Goal: Task Accomplishment & Management: Manage account settings

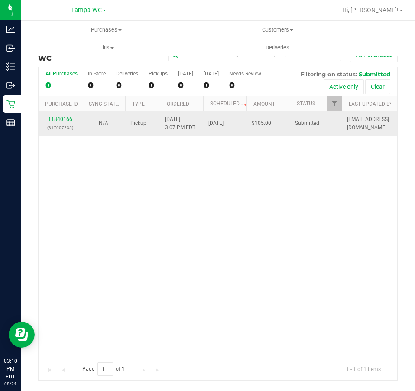
click at [66, 118] on link "11840166" at bounding box center [60, 119] width 24 height 6
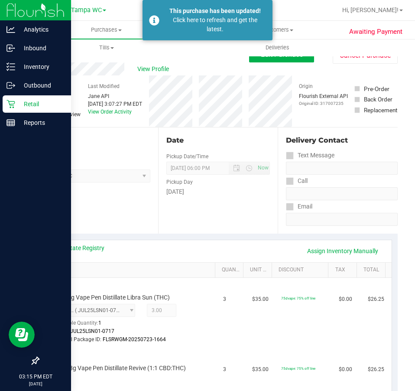
click at [12, 107] on icon at bounding box center [11, 104] width 9 height 9
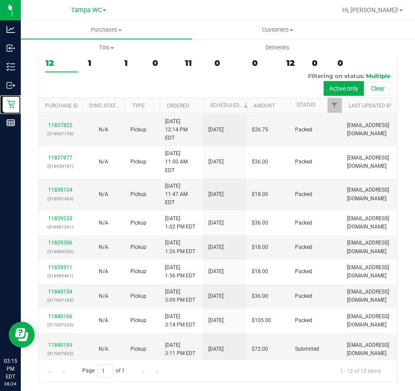
scroll to position [65, 0]
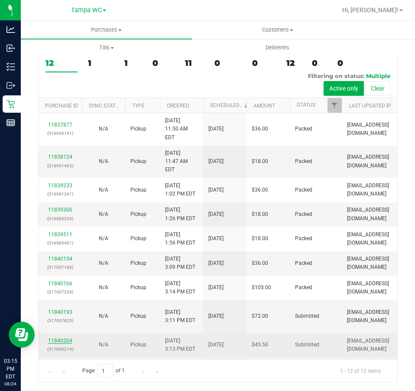
click at [59, 338] on link "11840204" at bounding box center [60, 341] width 24 height 6
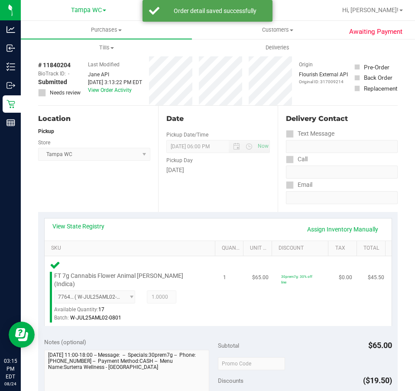
scroll to position [152, 0]
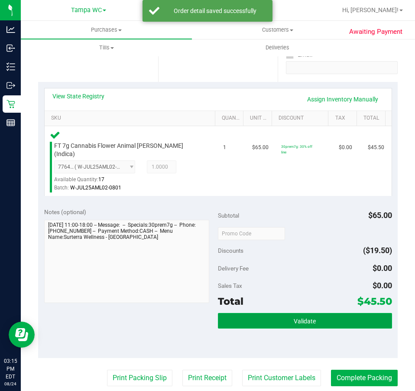
click at [272, 315] on button "Validate" at bounding box center [305, 321] width 174 height 16
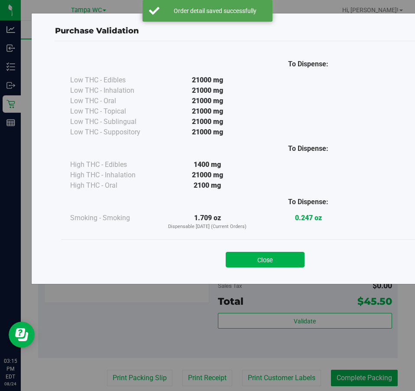
click at [284, 287] on div "Purchase Validation To Dispense: Low THC - Edibles 21000 mg" at bounding box center [211, 195] width 422 height 391
click at [244, 266] on button "Close" at bounding box center [265, 260] width 79 height 16
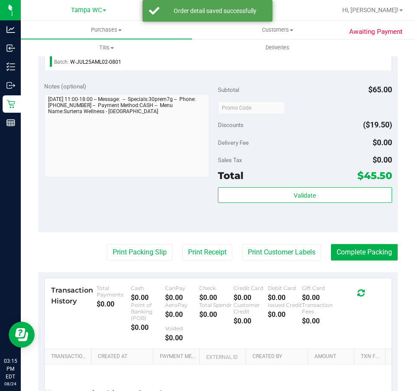
scroll to position [282, 0]
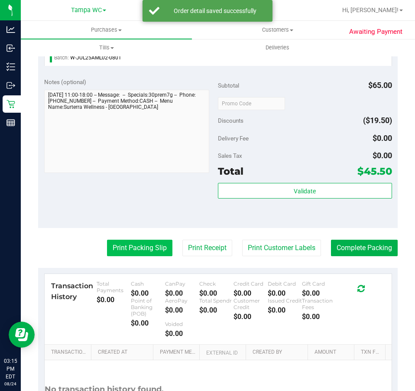
click at [138, 240] on button "Print Packing Slip" at bounding box center [139, 248] width 65 height 16
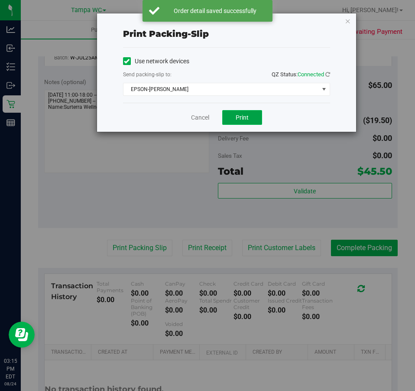
click at [245, 118] on span "Print" at bounding box center [242, 117] width 13 height 7
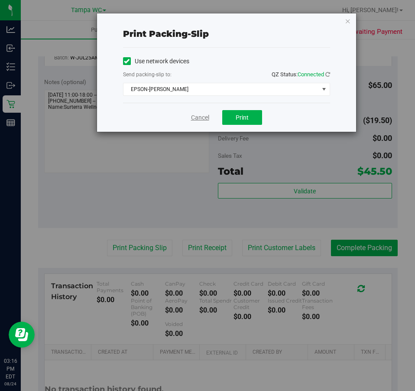
click at [208, 119] on link "Cancel" at bounding box center [200, 117] width 18 height 9
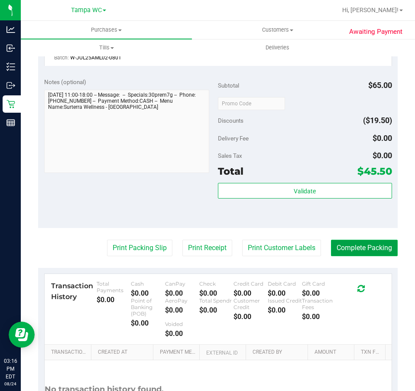
click at [364, 240] on button "Complete Packing" at bounding box center [364, 248] width 67 height 16
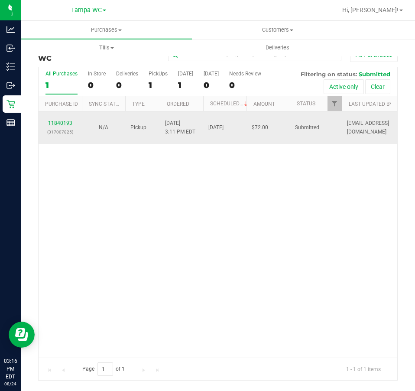
click at [62, 122] on link "11840193" at bounding box center [60, 123] width 24 height 6
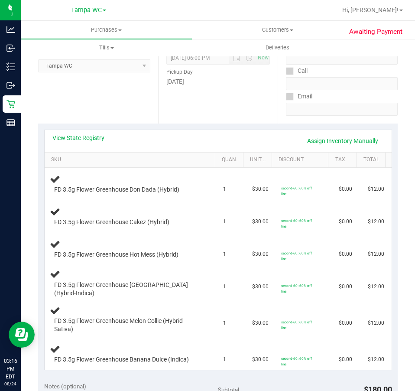
scroll to position [104, 0]
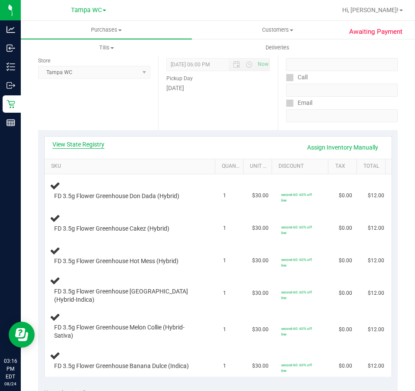
click at [74, 143] on link "View State Registry" at bounding box center [78, 144] width 52 height 9
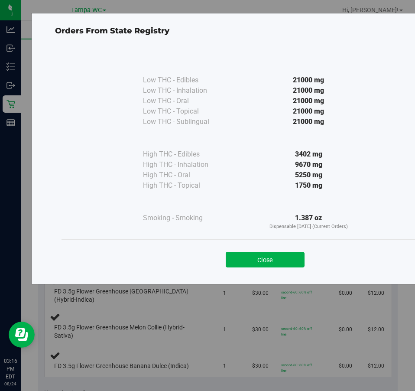
click at [277, 271] on div "Close" at bounding box center [265, 256] width 407 height 35
click at [263, 258] on button "Close" at bounding box center [265, 260] width 79 height 16
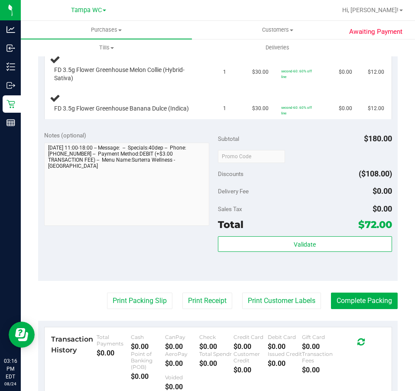
scroll to position [364, 0]
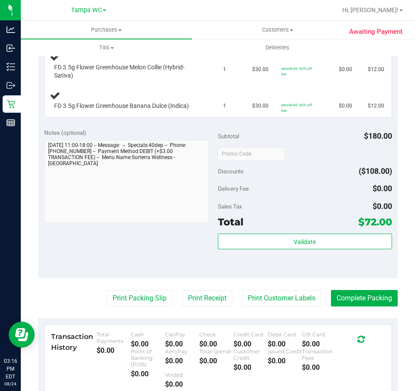
click at [278, 228] on div "Total $72.00" at bounding box center [305, 222] width 174 height 16
click at [270, 249] on div "Validate" at bounding box center [305, 242] width 174 height 16
click at [239, 256] on div "Validate" at bounding box center [305, 253] width 174 height 39
click at [239, 251] on div "Validate" at bounding box center [305, 253] width 174 height 39
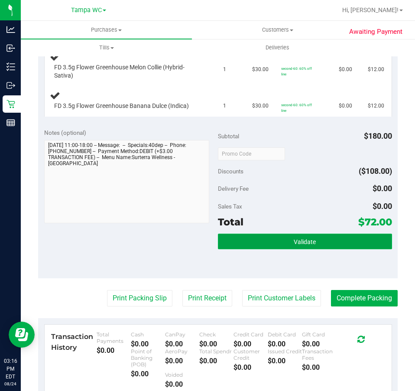
click at [255, 238] on button "Validate" at bounding box center [305, 242] width 174 height 16
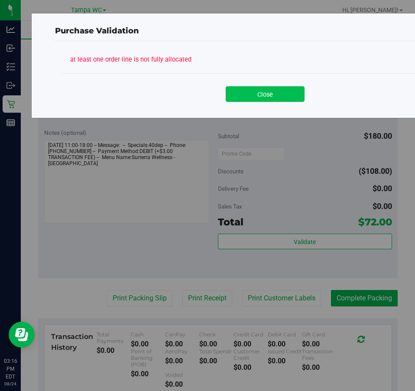
click at [267, 87] on button "Close" at bounding box center [265, 94] width 79 height 16
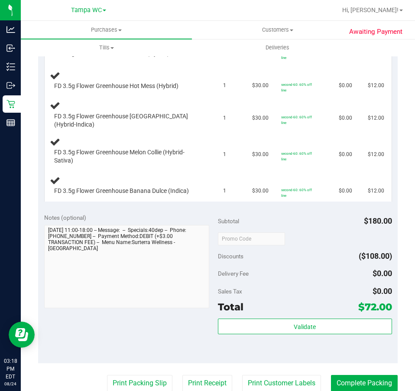
scroll to position [289, 0]
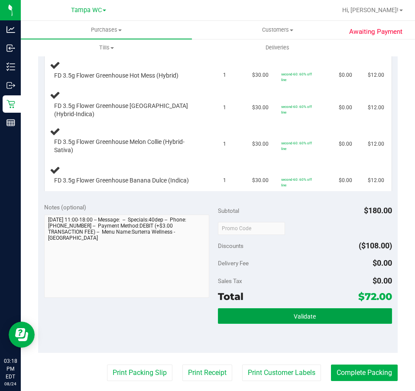
click at [306, 315] on span "Validate" at bounding box center [305, 316] width 22 height 7
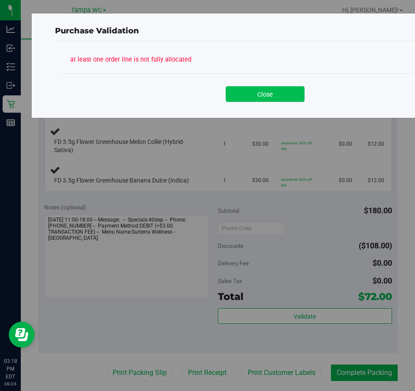
click at [281, 87] on button "Close" at bounding box center [265, 94] width 79 height 16
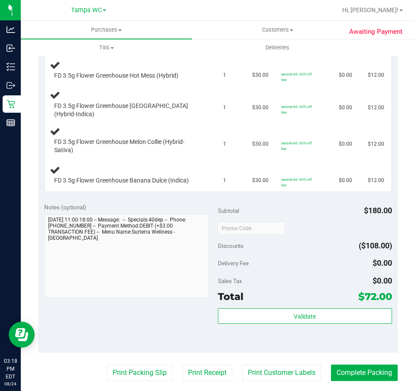
click at [290, 213] on div "Subtotal $180.00" at bounding box center [305, 211] width 174 height 16
click at [275, 367] on button "Print Customer Labels" at bounding box center [281, 373] width 79 height 16
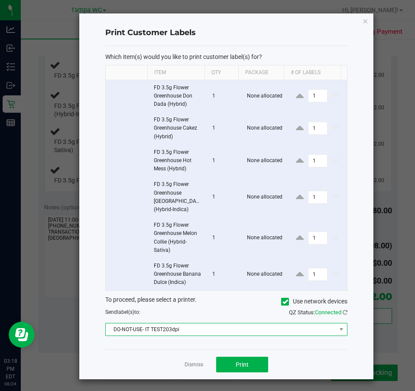
click at [255, 334] on span "DO-NOT-USE- IT TEST203dpi" at bounding box center [221, 329] width 231 height 12
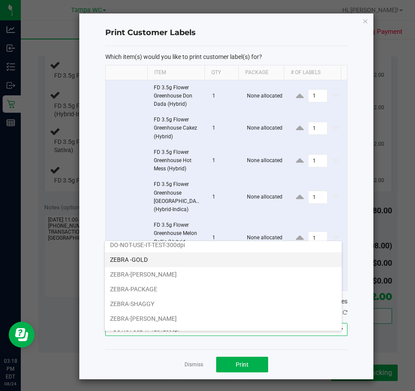
scroll to position [31, 0]
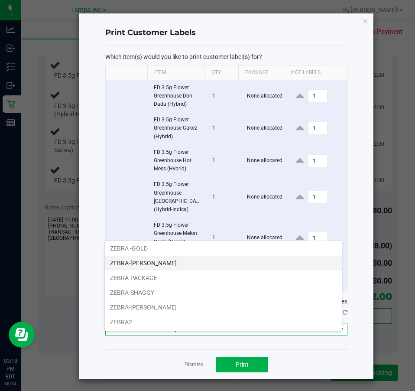
click at [157, 264] on li "ZEBRA-[PERSON_NAME]" at bounding box center [223, 263] width 237 height 15
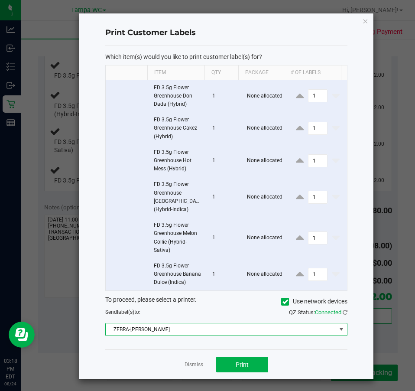
click at [234, 332] on span "ZEBRA-[PERSON_NAME]" at bounding box center [221, 329] width 231 height 12
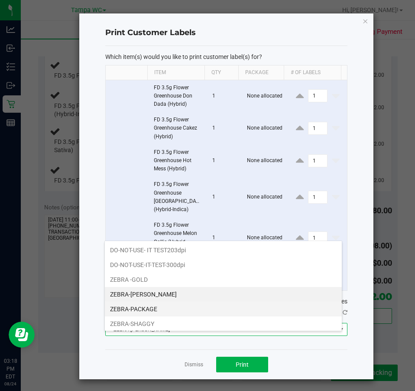
scroll to position [13, 238]
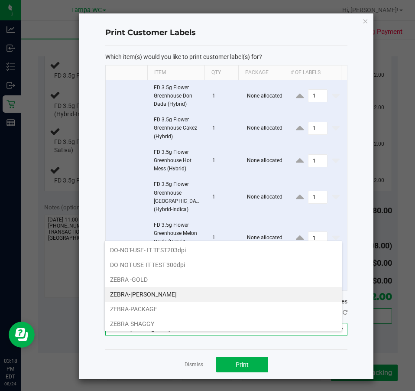
click at [184, 378] on div "Dismiss Print" at bounding box center [226, 364] width 242 height 30
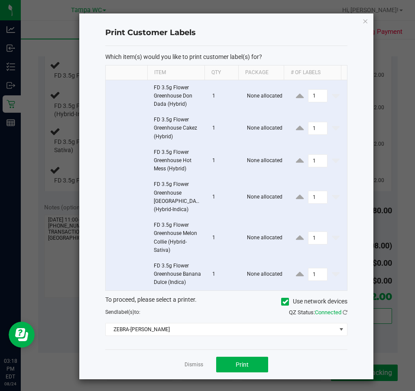
click at [184, 378] on div "Dismiss Print" at bounding box center [226, 364] width 242 height 30
click at [185, 368] on link "Dismiss" at bounding box center [194, 364] width 19 height 7
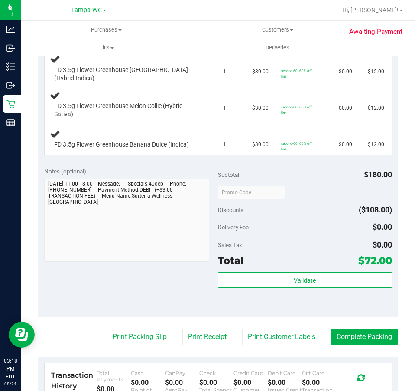
scroll to position [332, 0]
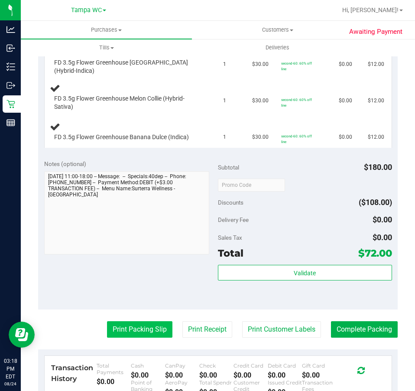
click at [137, 335] on button "Print Packing Slip" at bounding box center [139, 329] width 65 height 16
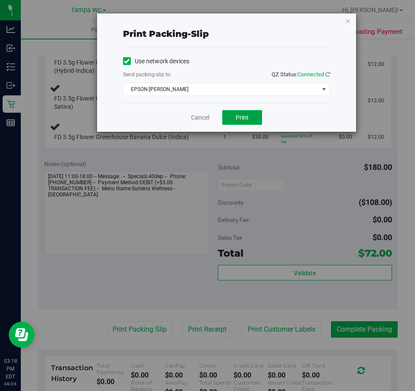
click at [232, 117] on button "Print" at bounding box center [242, 117] width 40 height 15
click at [211, 115] on div "Cancel Print" at bounding box center [226, 117] width 207 height 29
click at [202, 117] on link "Cancel" at bounding box center [200, 117] width 18 height 9
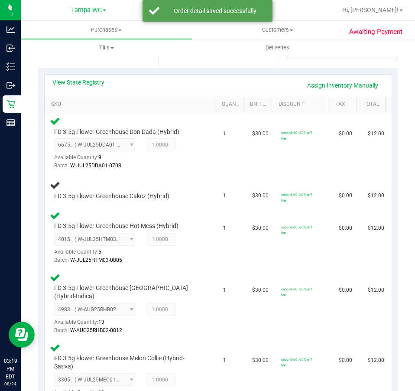
scroll to position [116, 0]
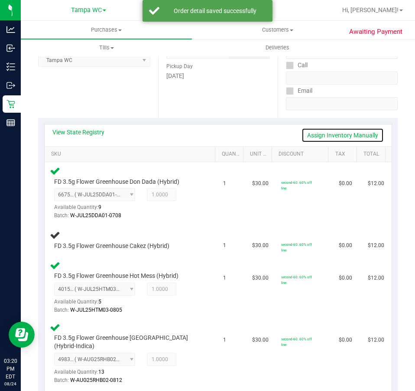
click at [315, 137] on link "Assign Inventory Manually" at bounding box center [343, 135] width 82 height 15
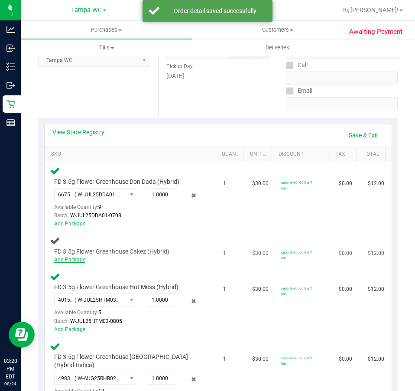
click at [76, 260] on link "Add Package" at bounding box center [69, 260] width 31 height 6
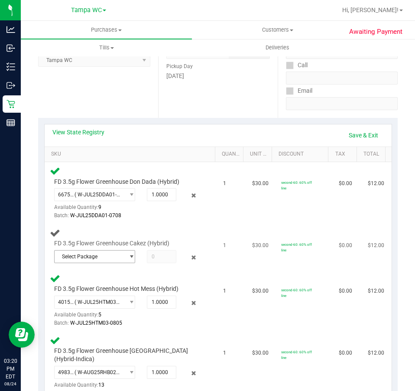
click at [109, 256] on span "Select Package" at bounding box center [90, 257] width 70 height 12
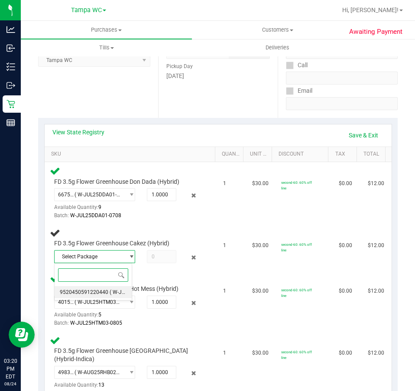
click at [107, 293] on li "9520450591220440 ( W-JUN25CKZ03-0617 | orig: FLSRWGM-20250623-890 )" at bounding box center [93, 292] width 77 height 12
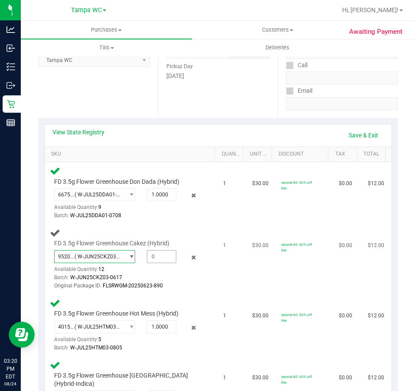
click at [150, 259] on span at bounding box center [161, 256] width 29 height 13
type input "1"
type input "1.0000"
click at [161, 234] on div "FD 3.5g Flower Greenhouse Cakez (Hybrid) 9520450591220440 ( W-JUN25CKZ03-0617 |…" at bounding box center [131, 259] width 163 height 63
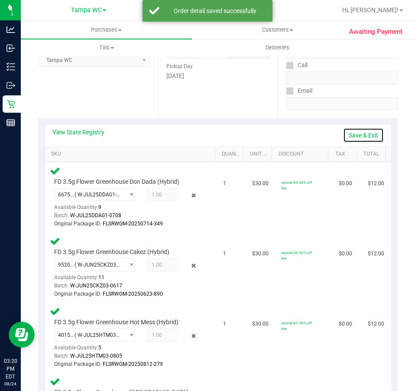
click at [355, 133] on link "Save & Exit" at bounding box center [363, 135] width 41 height 15
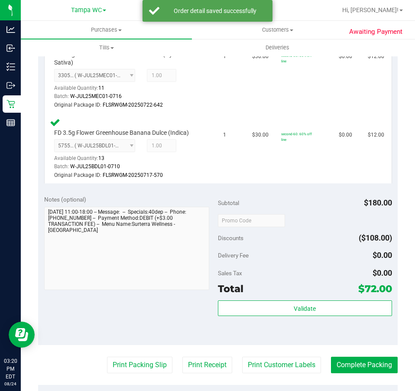
scroll to position [549, 0]
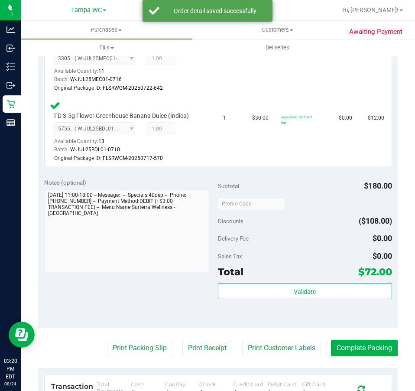
click at [325, 274] on div "Total $72.00" at bounding box center [305, 272] width 174 height 16
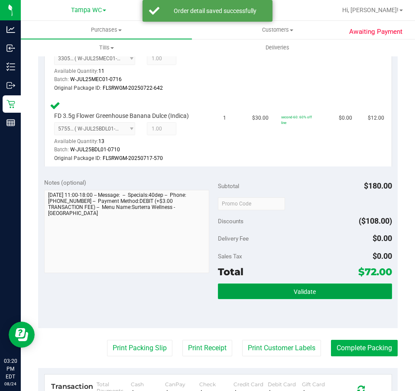
click at [323, 284] on button "Validate" at bounding box center [305, 291] width 174 height 16
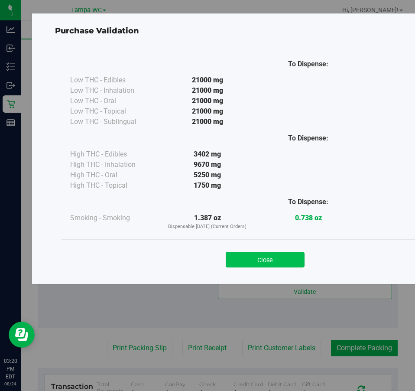
click at [242, 259] on button "Close" at bounding box center [265, 260] width 79 height 16
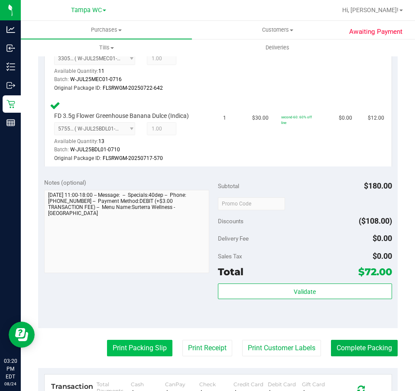
click at [112, 345] on button "Print Packing Slip" at bounding box center [139, 348] width 65 height 16
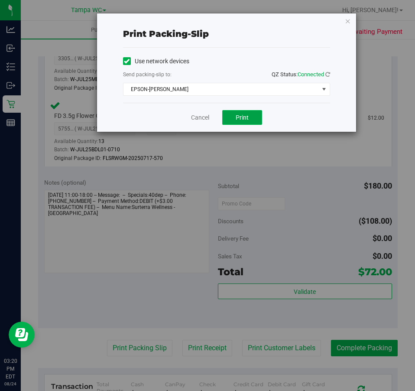
click at [245, 115] on span "Print" at bounding box center [242, 117] width 13 height 7
click at [195, 119] on link "Cancel" at bounding box center [200, 117] width 18 height 9
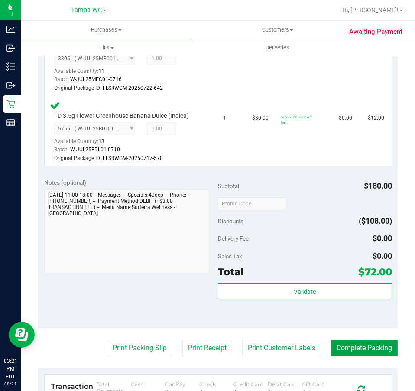
click at [363, 346] on button "Complete Packing" at bounding box center [364, 348] width 67 height 16
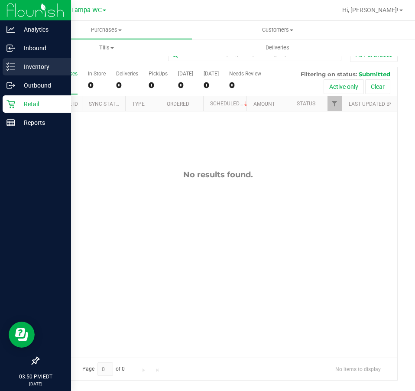
click at [20, 75] on div "Inventory" at bounding box center [37, 66] width 68 height 17
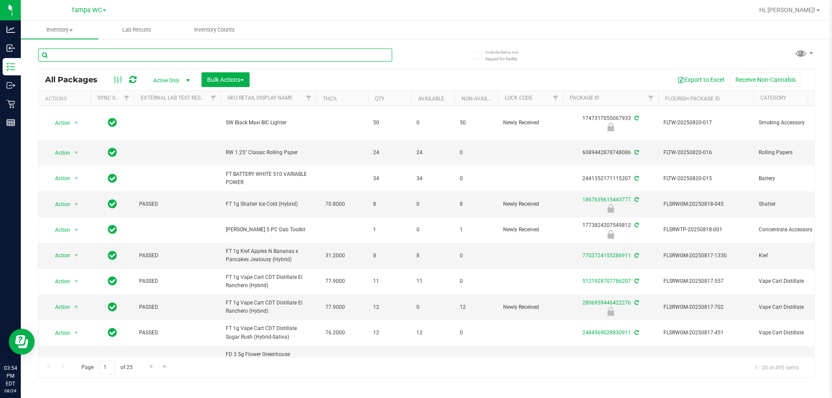
click at [75, 52] on input "text" at bounding box center [215, 55] width 354 height 13
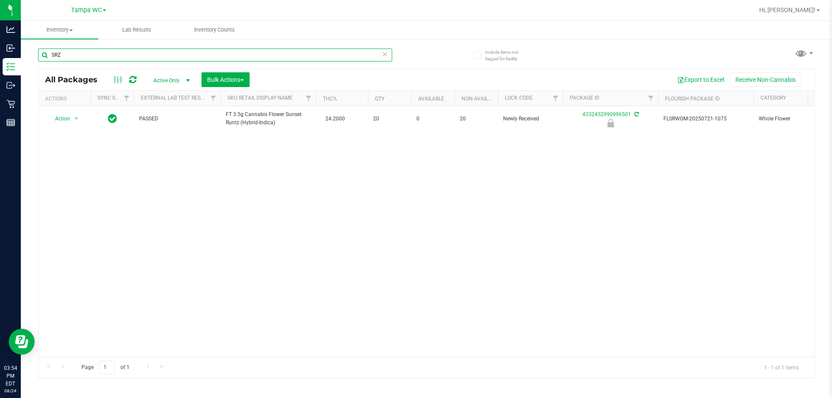
type input "SRZ"
drag, startPoint x: 361, startPoint y: 224, endPoint x: 369, endPoint y: 222, distance: 8.1
click at [362, 224] on div "Action Action Edit attributes Global inventory Locate package Package audit log…" at bounding box center [427, 231] width 776 height 251
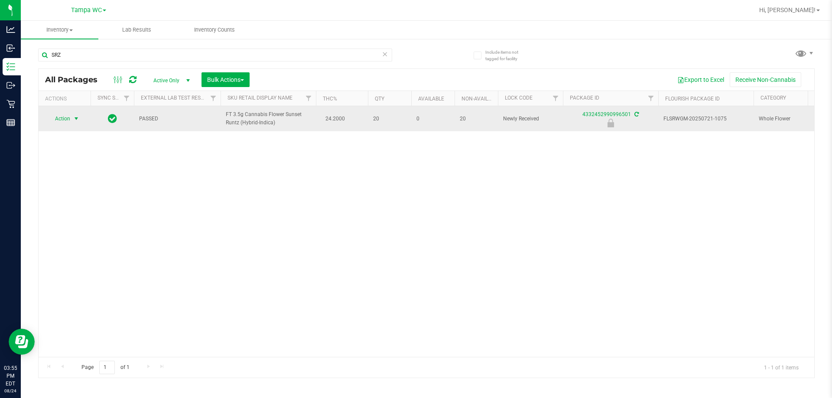
click at [70, 118] on span "Action" at bounding box center [58, 119] width 23 height 12
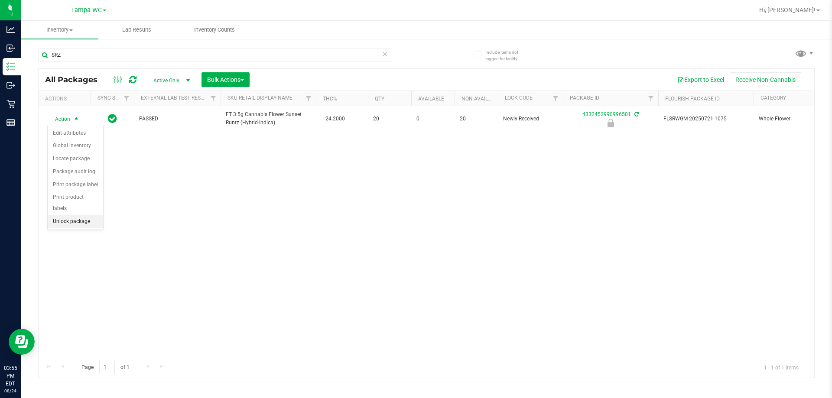
click at [68, 215] on li "Unlock package" at bounding box center [75, 221] width 55 height 13
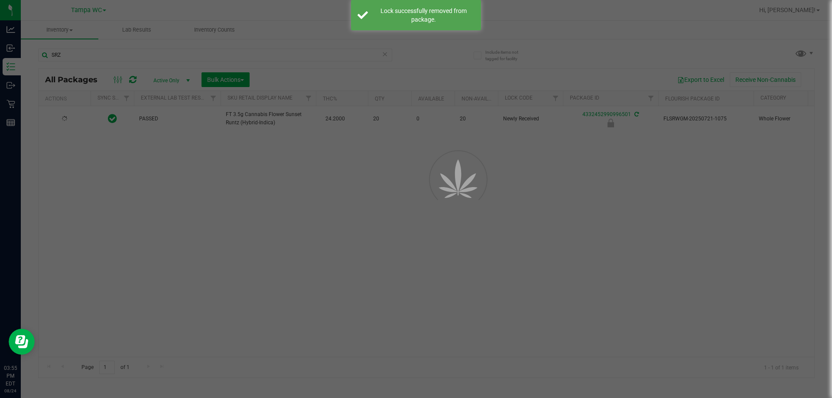
click at [213, 221] on div at bounding box center [416, 199] width 832 height 398
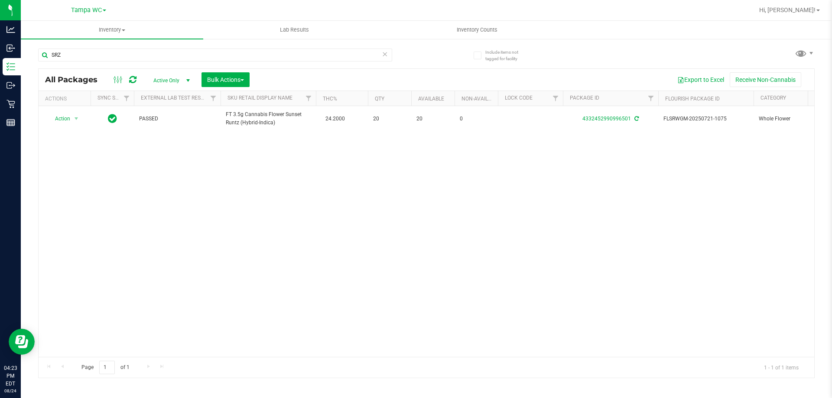
drag, startPoint x: 264, startPoint y: 148, endPoint x: 72, endPoint y: 148, distance: 192.0
click at [251, 148] on div "Action Action Adjust qty Create package Edit attributes Global inventory Locate…" at bounding box center [427, 231] width 776 height 251
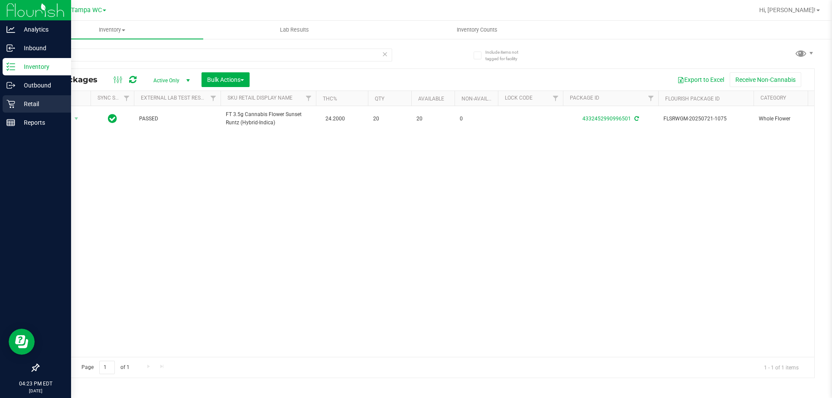
click at [23, 107] on p "Retail" at bounding box center [41, 104] width 52 height 10
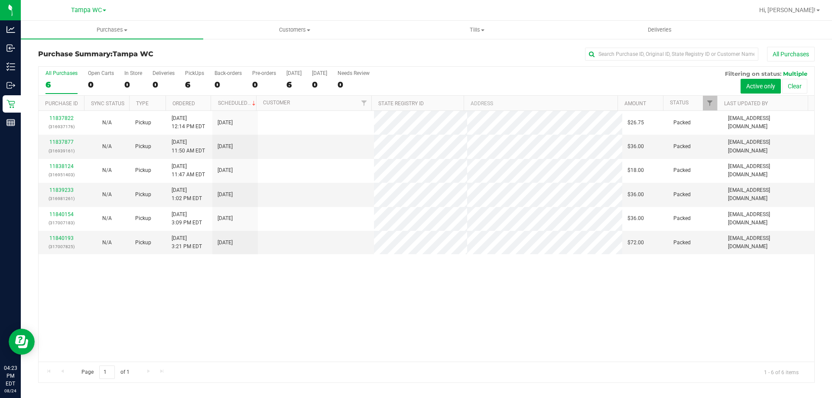
click at [335, 290] on div "11837822 (316937176) N/A Pickup [DATE] 12:14 PM EDT 8/24/2025 $26.75 Packed [EM…" at bounding box center [427, 236] width 776 height 251
click at [415, 286] on div "11837822 (316937176) N/A Pickup [DATE] 12:14 PM EDT 8/24/2025 $26.75 Packed [EM…" at bounding box center [427, 236] width 776 height 251
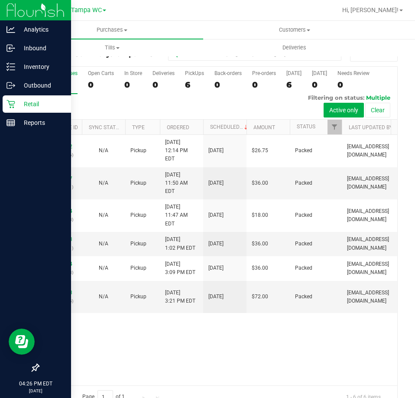
click at [16, 107] on p "Retail" at bounding box center [41, 104] width 52 height 10
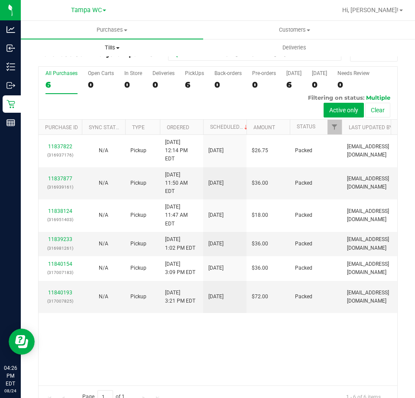
click at [111, 51] on span "Tills" at bounding box center [112, 48] width 182 height 8
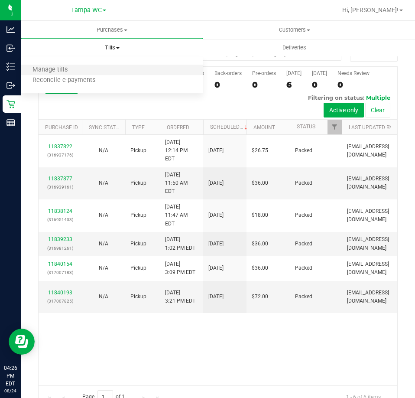
click at [99, 69] on li "Manage tills" at bounding box center [112, 70] width 182 height 10
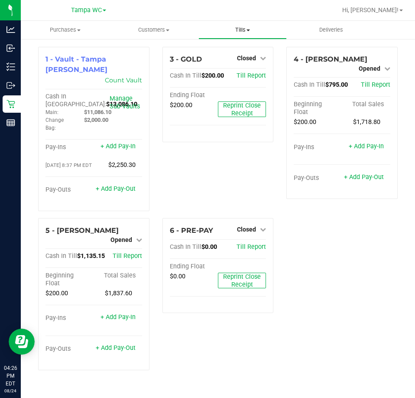
click at [250, 31] on span "Tills" at bounding box center [243, 30] width 88 height 8
click at [186, 146] on div "3 - GOLD Closed Open Till Cash In Till $200.00 Till Report Ending Float $200.00…" at bounding box center [218, 132] width 124 height 171
click at [160, 114] on div "3 - GOLD Closed Open Till Cash In Till $200.00 Till Report Ending Float $200.00…" at bounding box center [218, 132] width 124 height 171
drag, startPoint x: 150, startPoint y: 48, endPoint x: 159, endPoint y: 110, distance: 62.3
click at [156, 110] on div "1 - Vault - [GEOGRAPHIC_DATA] [PERSON_NAME] Count Vault Cash In Vault: $13,086.…" at bounding box center [218, 212] width 373 height 330
